Goal: Information Seeking & Learning: Find specific fact

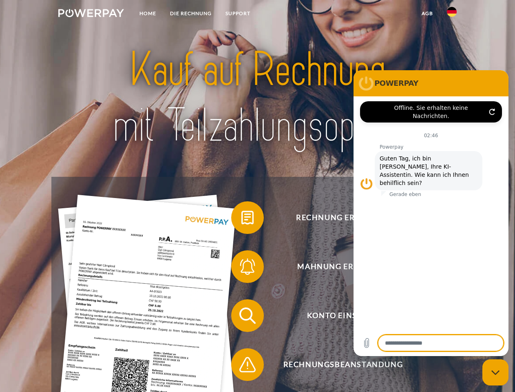
click at [91, 14] on img at bounding box center [91, 13] width 66 height 8
click at [452, 14] on img at bounding box center [452, 12] width 10 height 10
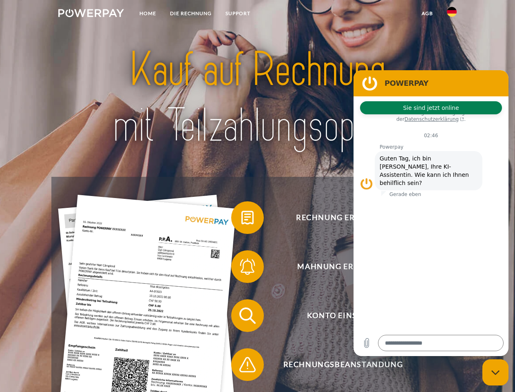
click at [427, 13] on link "agb" at bounding box center [427, 13] width 25 height 15
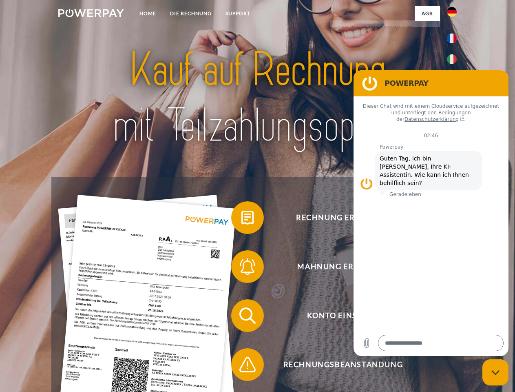
click at [241, 219] on span at bounding box center [235, 217] width 41 height 41
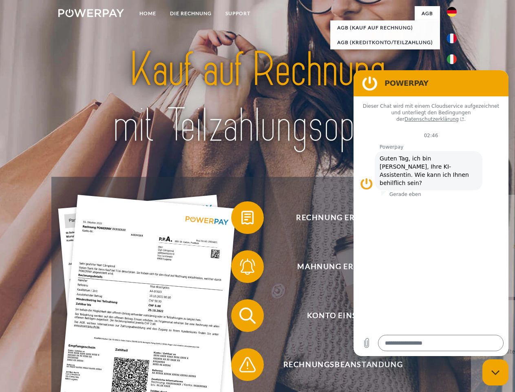
click at [241, 268] on span at bounding box center [235, 266] width 41 height 41
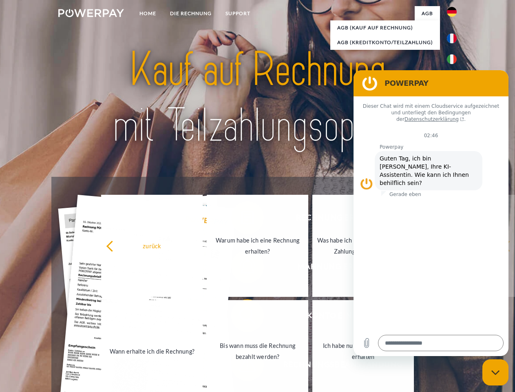
click at [241, 317] on link "Bis wann muss die Rechnung bezahlt werden?" at bounding box center [258, 351] width 102 height 102
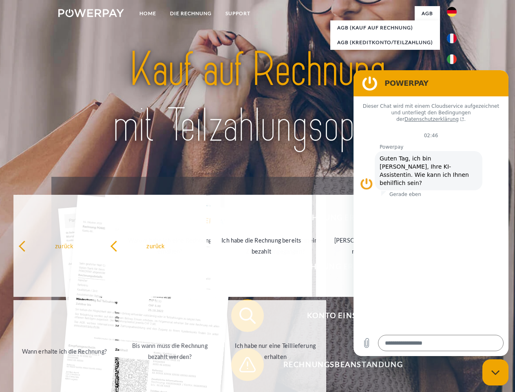
click at [241, 366] on span at bounding box center [235, 364] width 41 height 41
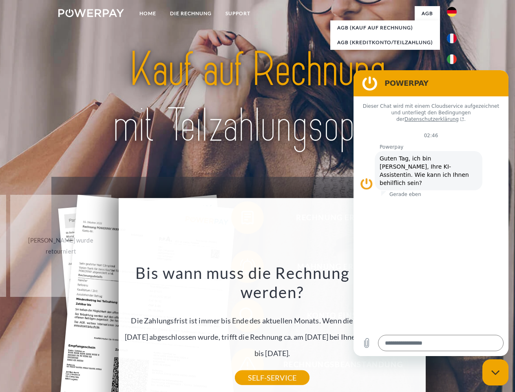
click at [496, 372] on icon "Messaging-Fenster schließen" at bounding box center [496, 372] width 9 height 5
type textarea "*"
